Goal: Information Seeking & Learning: Compare options

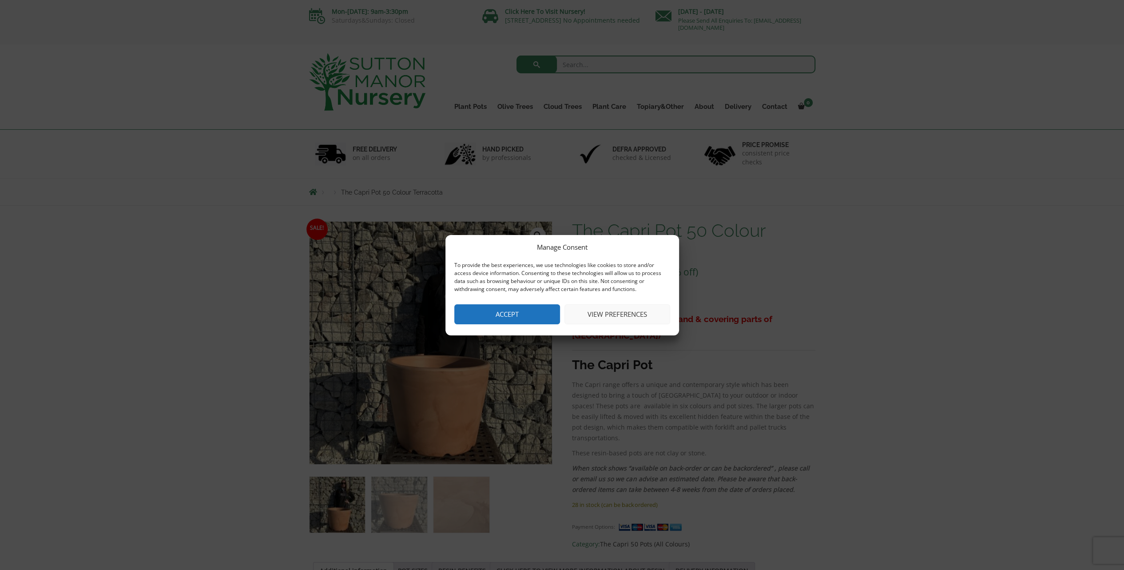
click at [537, 316] on button "Accept" at bounding box center [507, 314] width 106 height 20
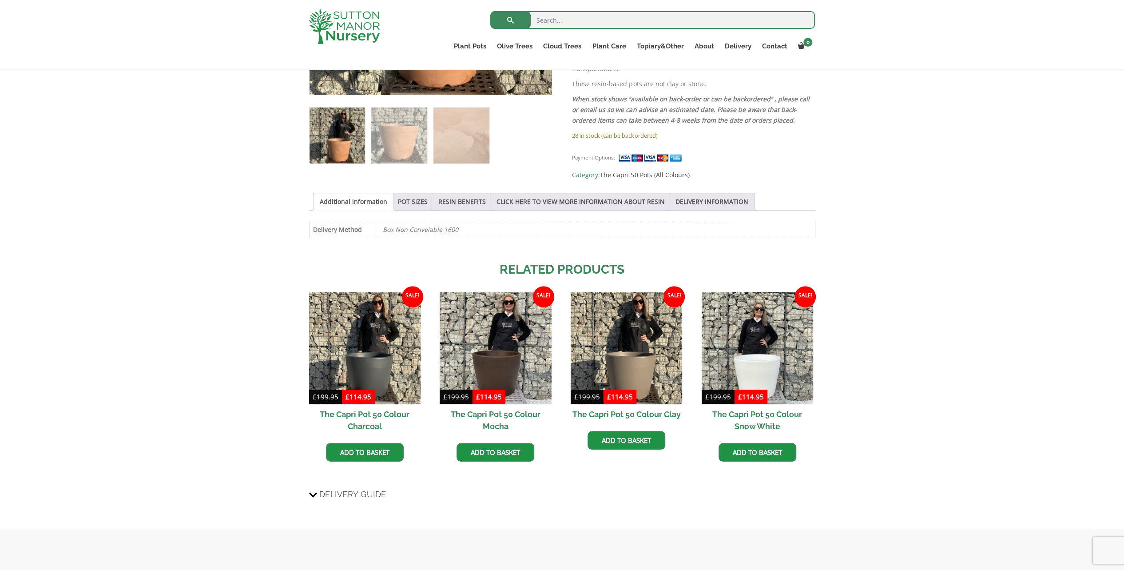
scroll to position [355, 0]
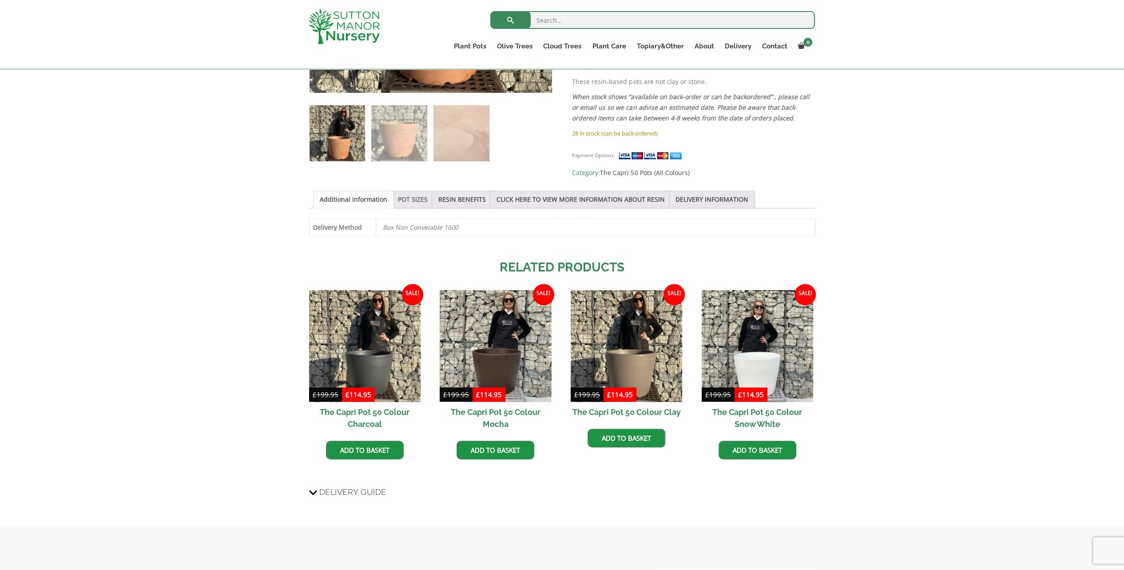
click at [417, 197] on link "POT SIZES" at bounding box center [413, 199] width 30 height 17
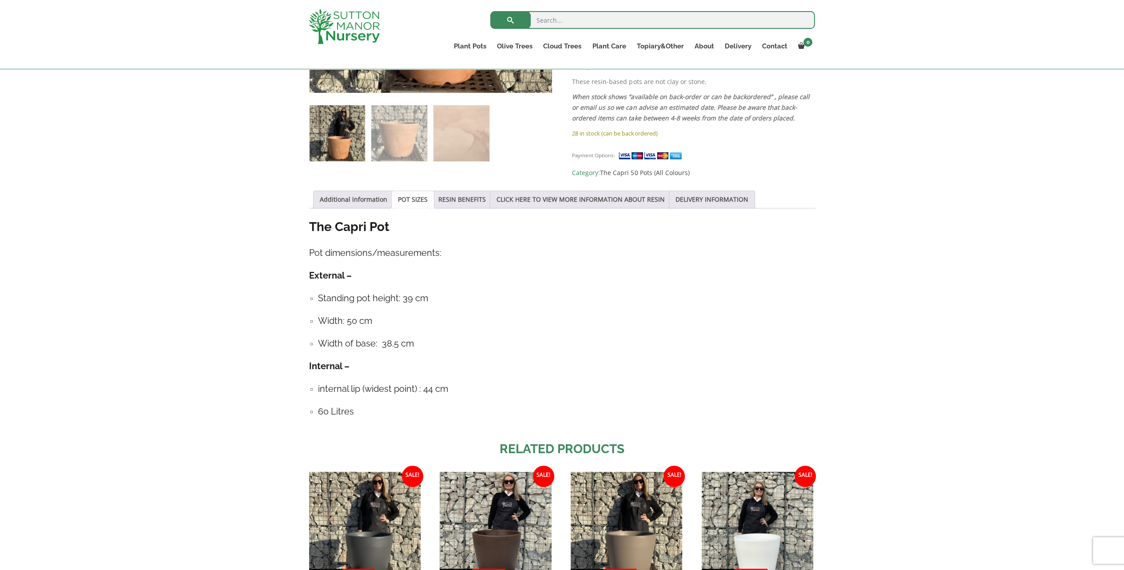
scroll to position [444, 0]
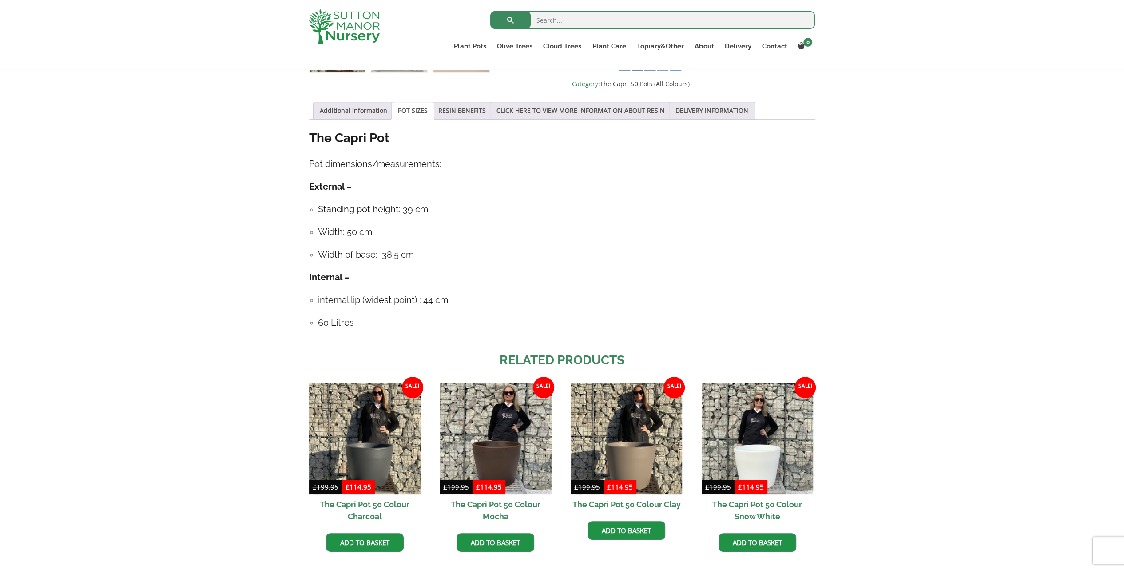
click at [881, 205] on div "Sale! 🔍 The Capri Pot 50 Colour Terracotta £ 199.95 Original price was: £199.95…" at bounding box center [562, 182] width 1124 height 874
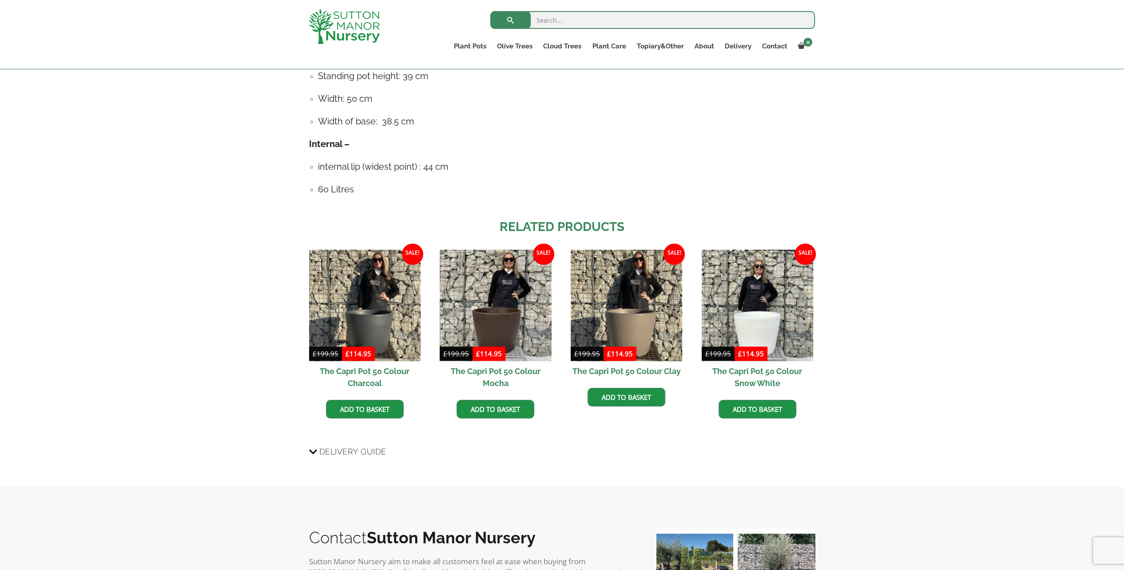
scroll to position [666, 0]
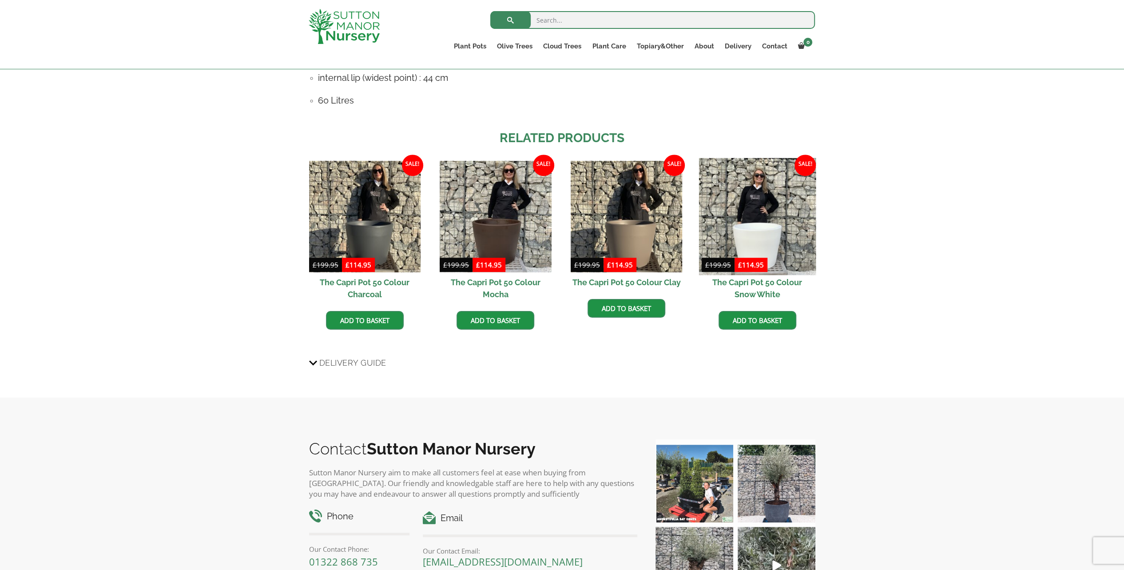
click at [754, 188] on img at bounding box center [757, 216] width 117 height 117
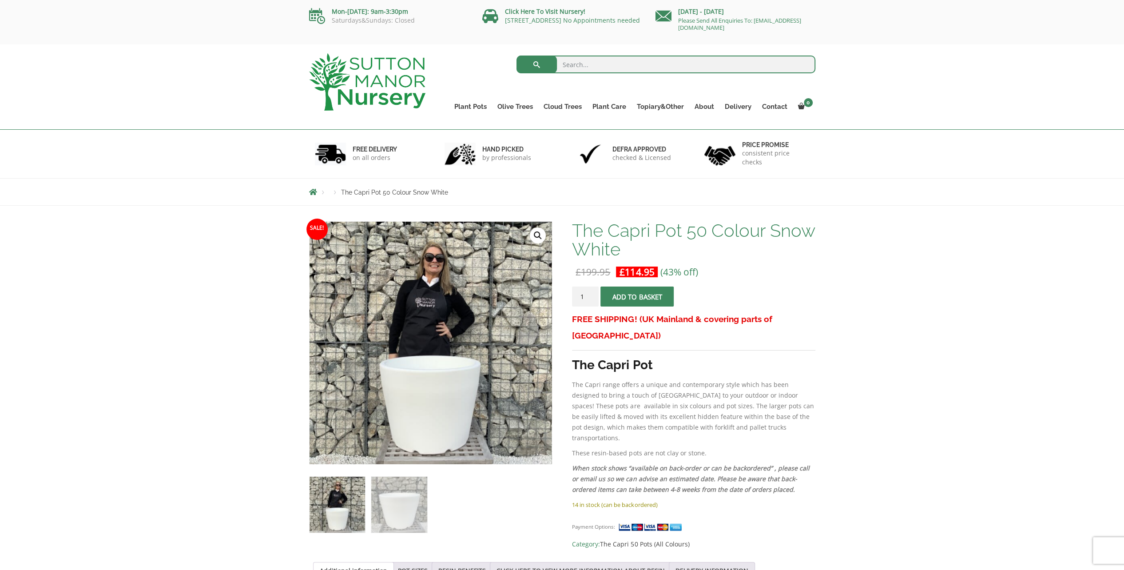
click at [769, 261] on div "The Capri Pot 50 Colour Snow White £ 199.95 Original price was: £199.95. £ 114.…" at bounding box center [693, 385] width 243 height 328
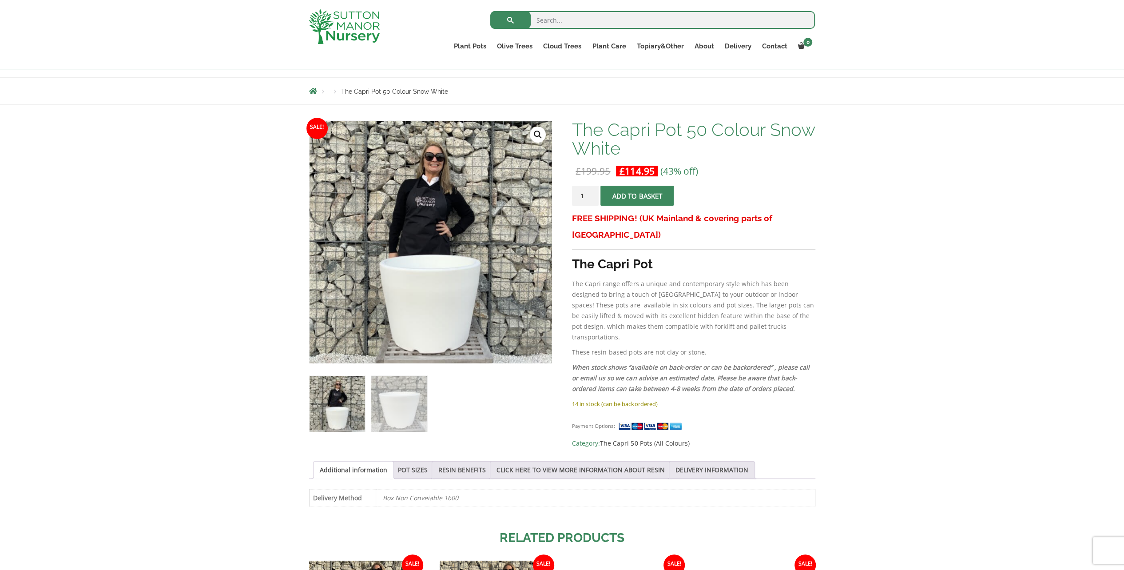
scroll to position [133, 0]
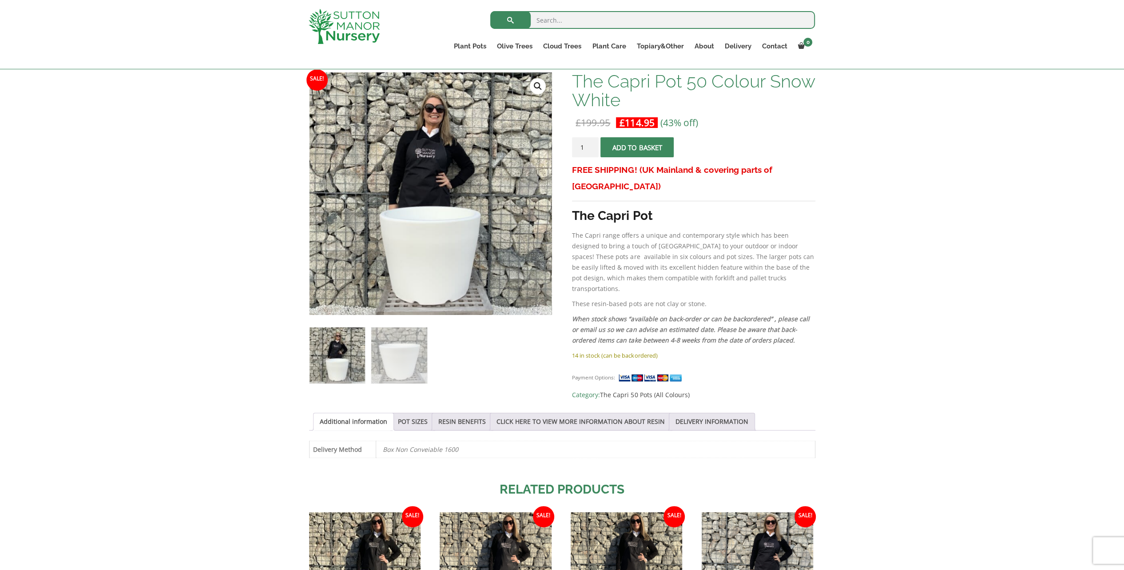
click at [879, 131] on div "Sale! 🔍 The Capri Pot 50 Colour Snow White £ 199.95 Original price was: £199.95…" at bounding box center [562, 402] width 1124 height 693
drag, startPoint x: 677, startPoint y: 260, endPoint x: 669, endPoint y: 263, distance: 8.0
click at [677, 260] on p "The Capri range offers a unique and contemporary style which has been designed …" at bounding box center [693, 262] width 243 height 64
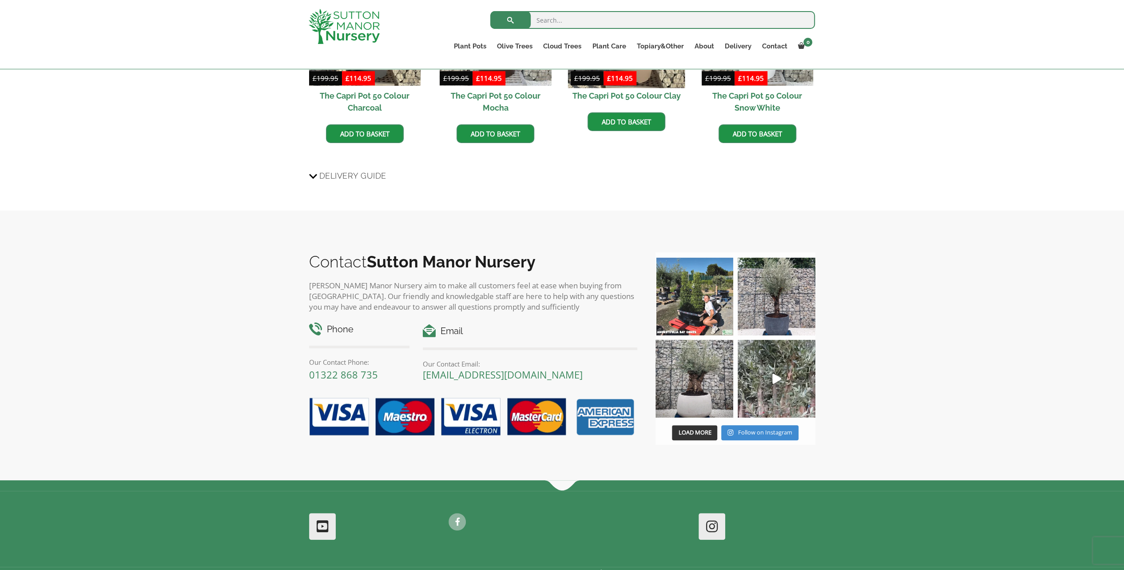
scroll to position [711, 0]
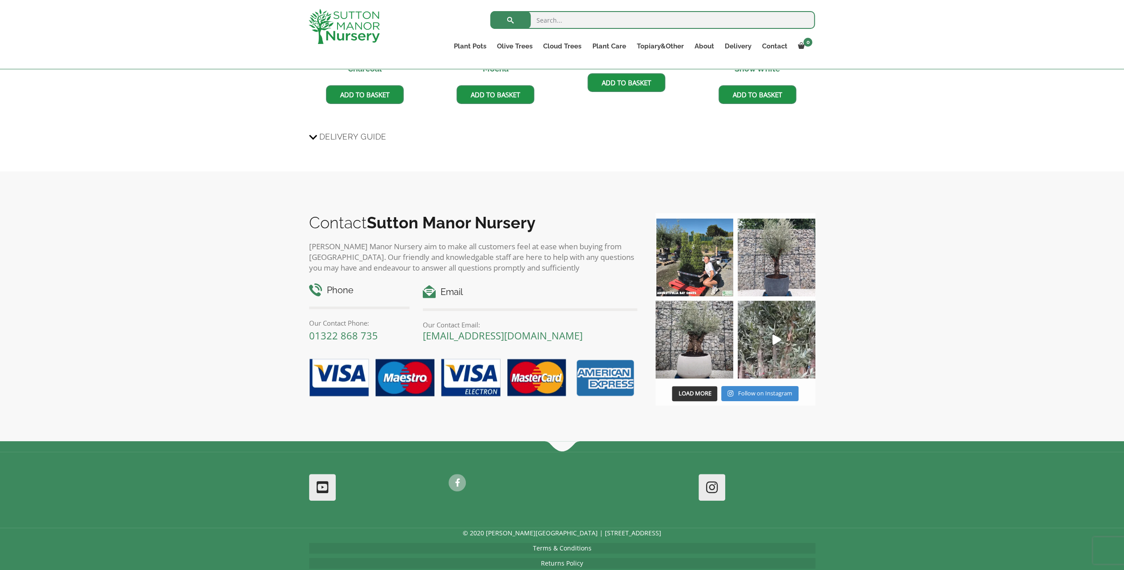
drag, startPoint x: 855, startPoint y: 135, endPoint x: 787, endPoint y: 133, distance: 67.6
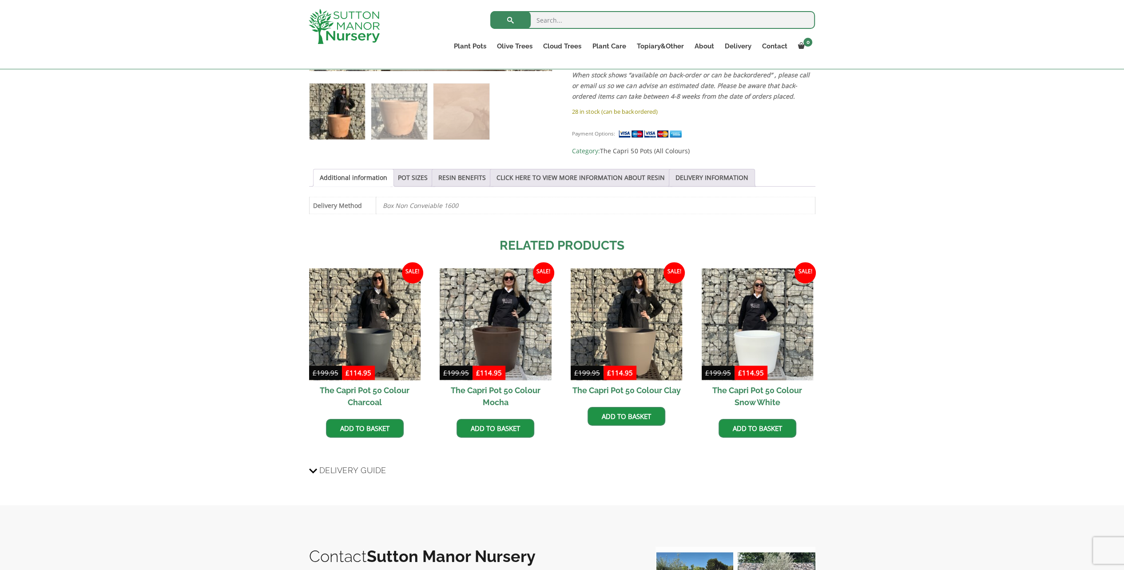
scroll to position [375, 0]
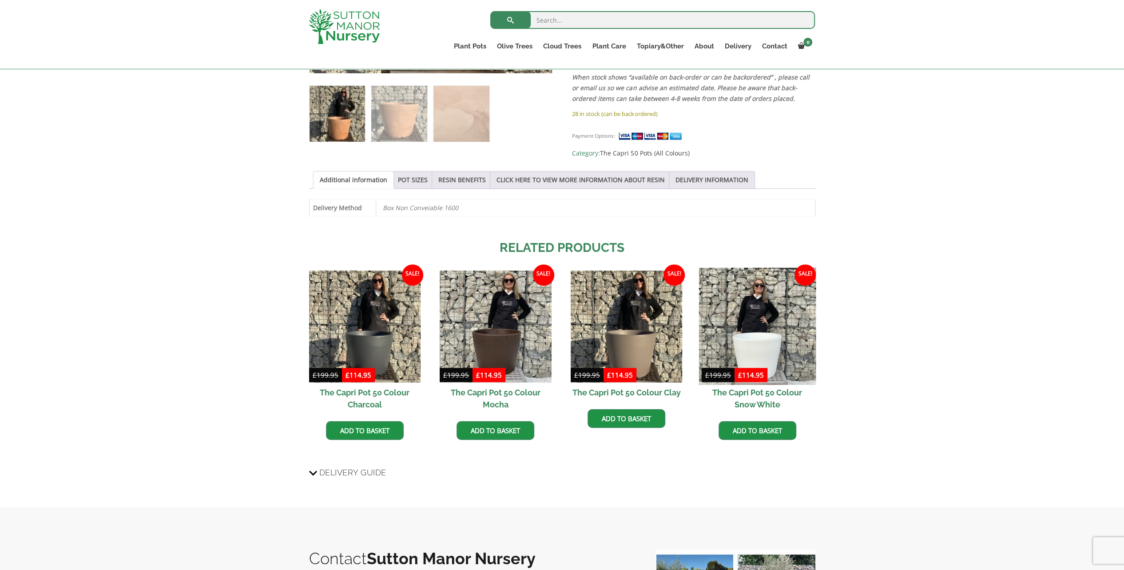
click at [741, 299] on img at bounding box center [757, 326] width 117 height 117
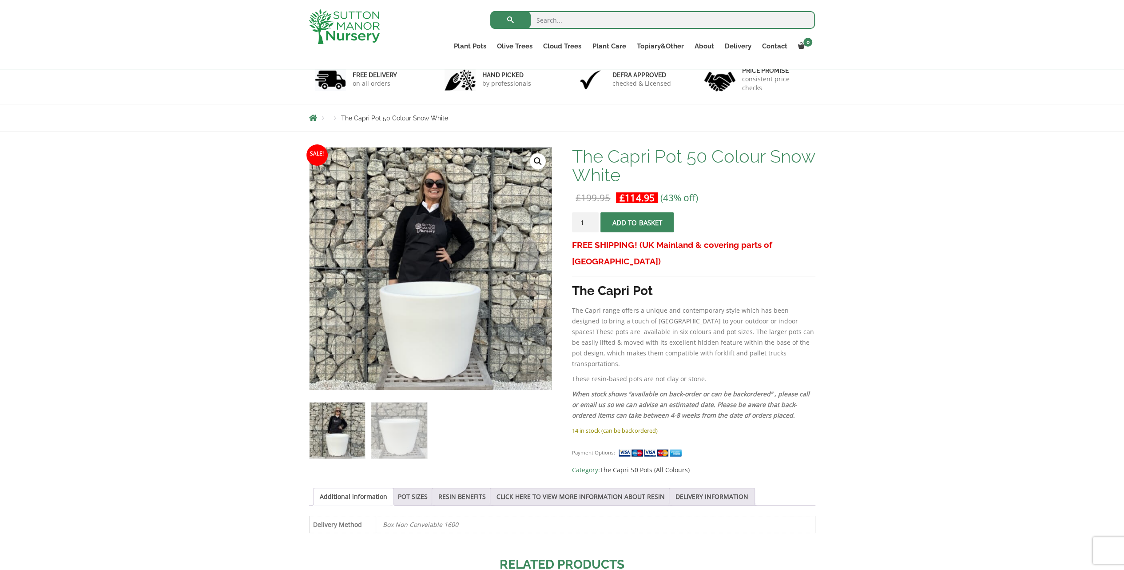
scroll to position [44, 0]
